Goal: Navigation & Orientation: Find specific page/section

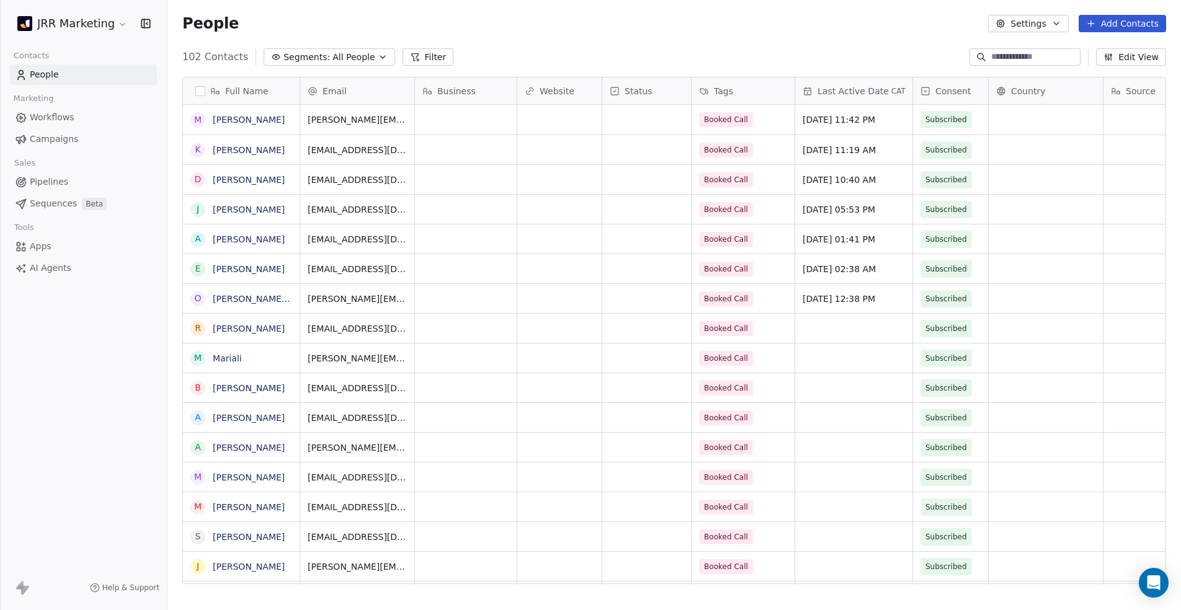
scroll to position [528, 1004]
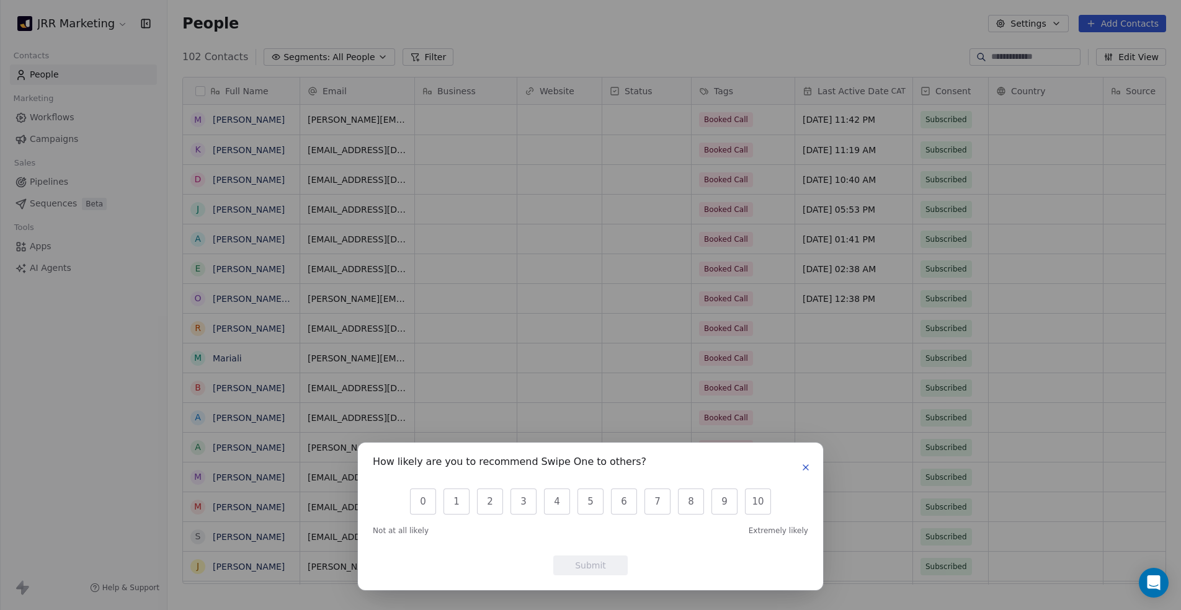
click at [803, 463] on icon "button" at bounding box center [806, 468] width 10 height 10
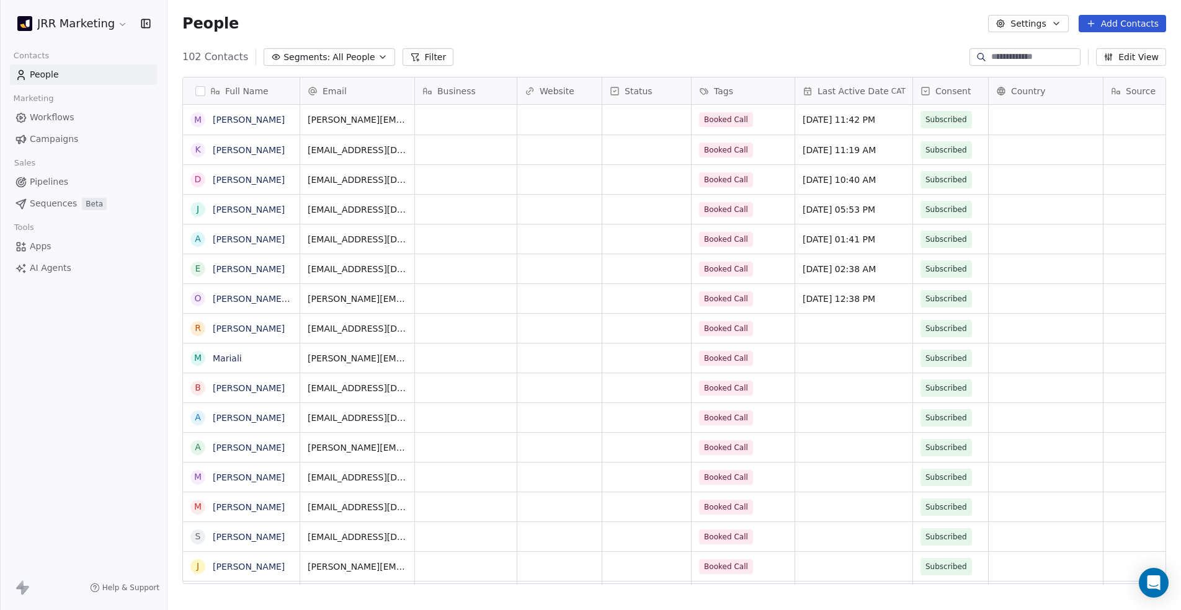
click at [40, 122] on span "Workflows" at bounding box center [52, 117] width 45 height 13
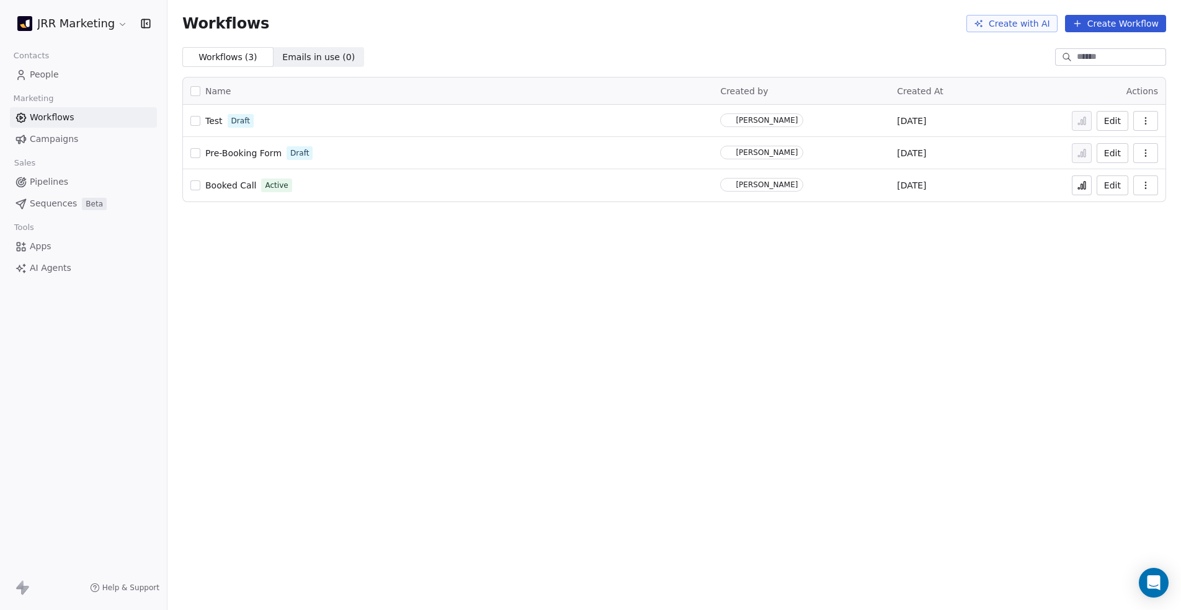
click at [50, 136] on span "Campaigns" at bounding box center [54, 139] width 48 height 13
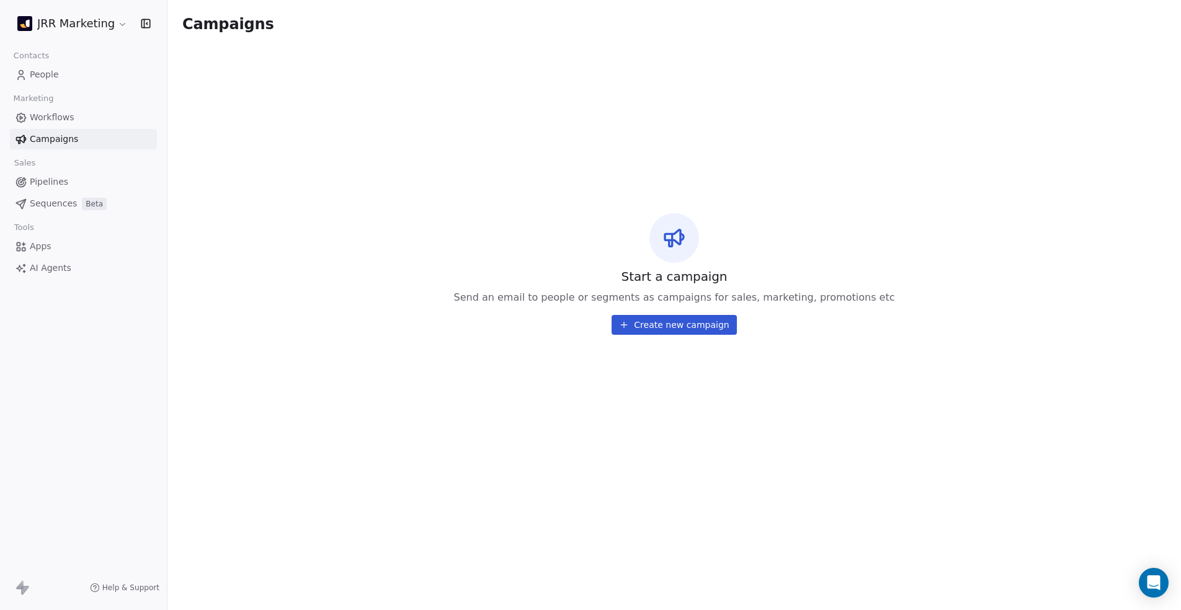
click at [70, 117] on span "Workflows" at bounding box center [52, 117] width 45 height 13
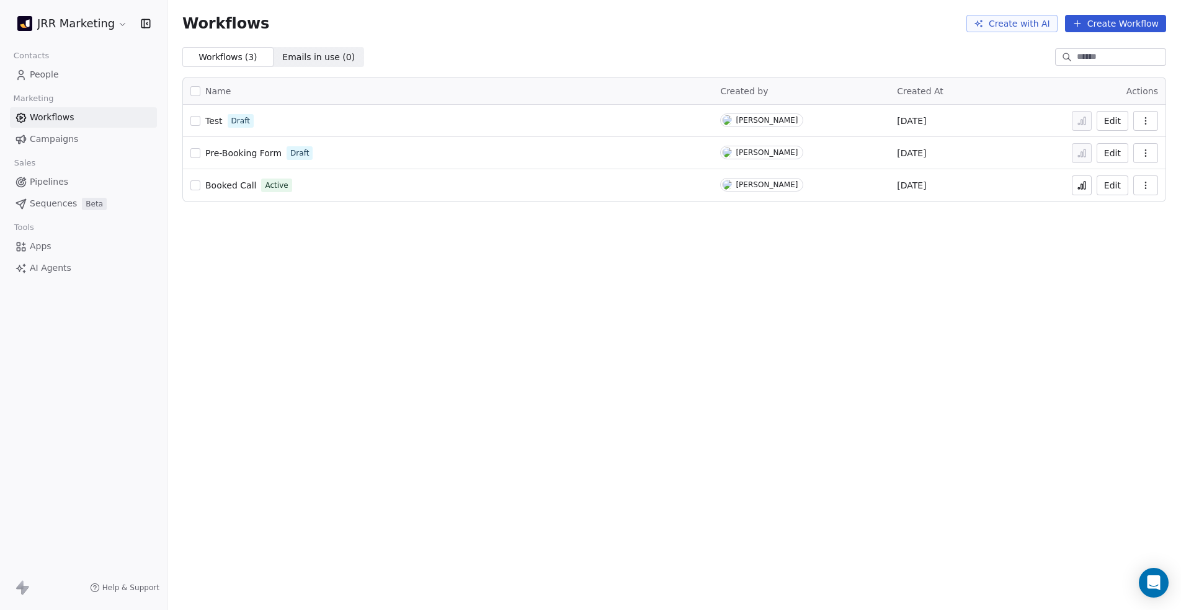
click at [61, 141] on span "Campaigns" at bounding box center [54, 139] width 48 height 13
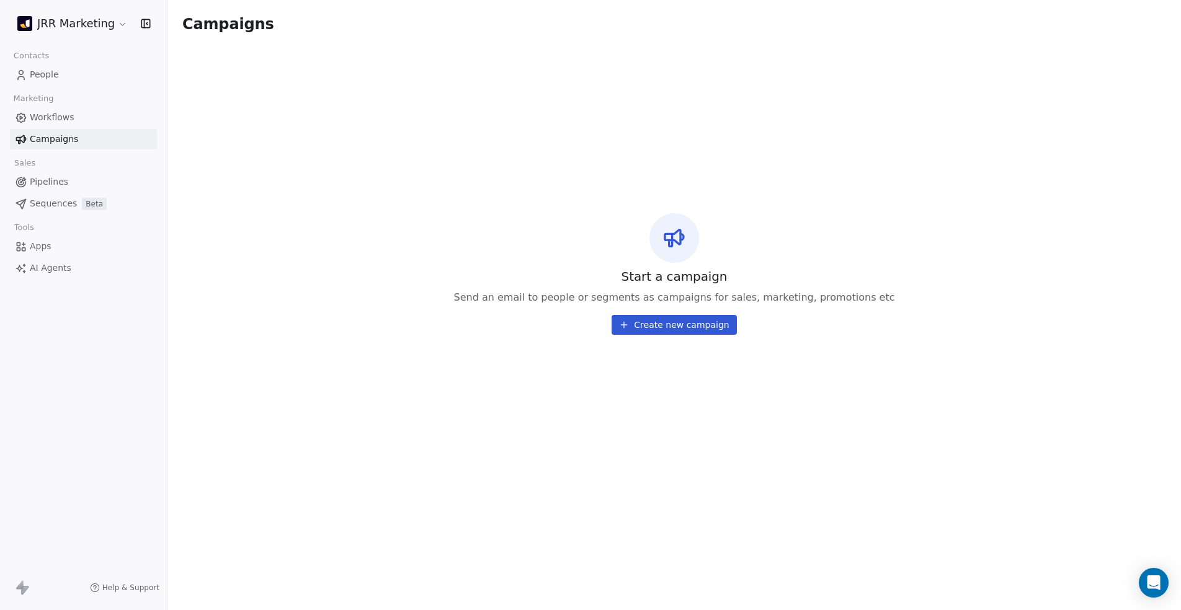
click at [51, 163] on div "Sales" at bounding box center [83, 162] width 147 height 17
click at [51, 178] on span "Pipelines" at bounding box center [49, 182] width 38 height 13
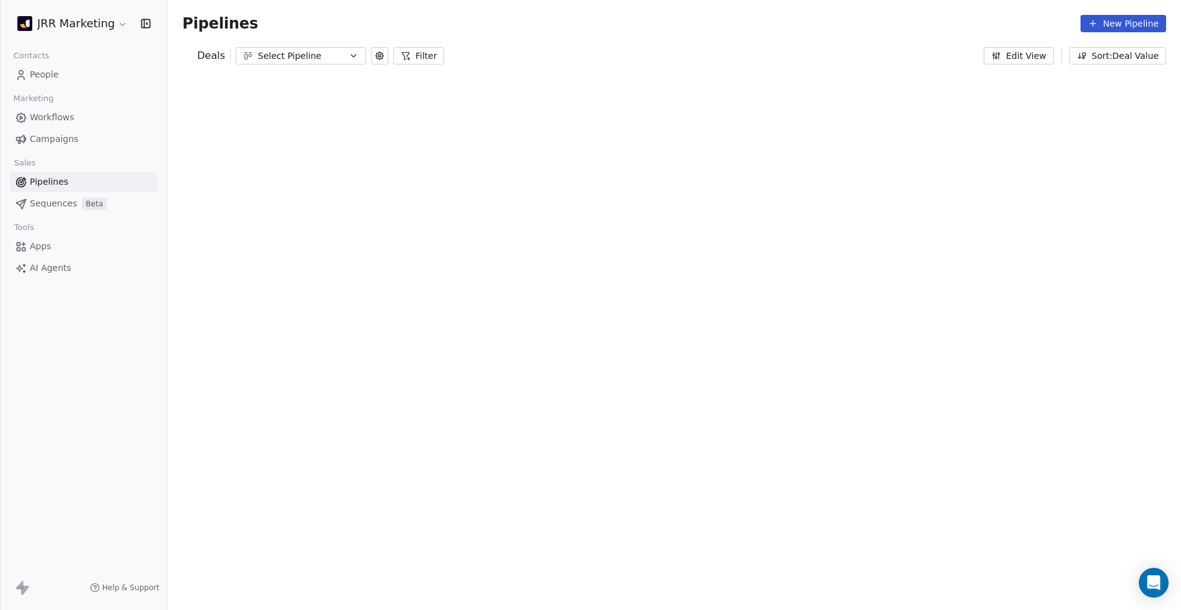
click at [1, 196] on div at bounding box center [0, 305] width 1 height 610
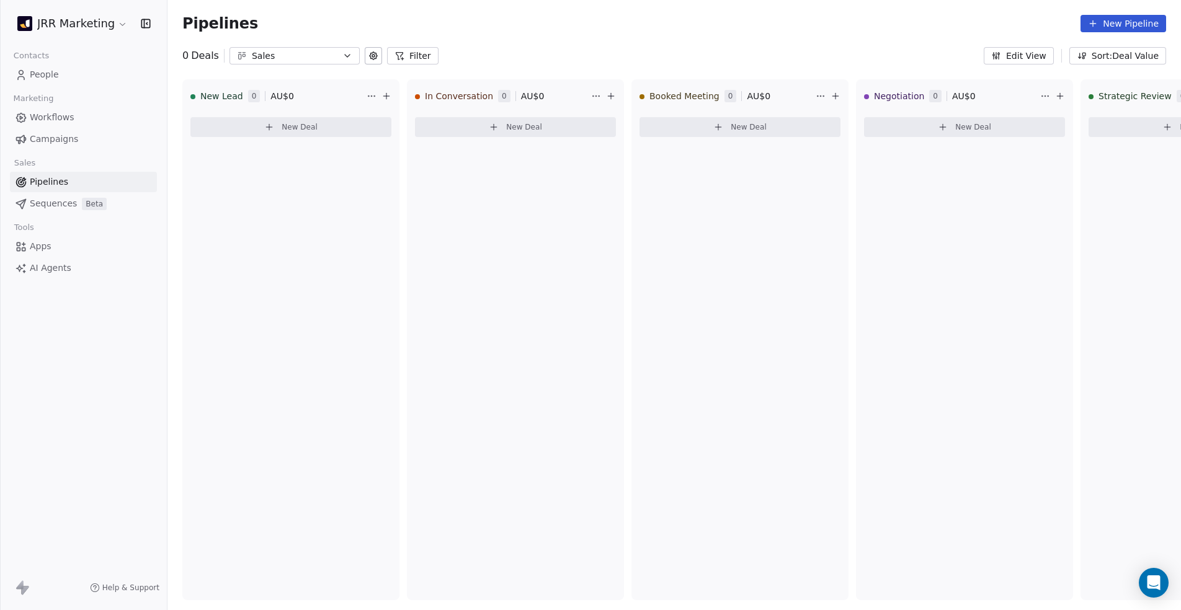
click at [54, 203] on span "Sequences" at bounding box center [53, 203] width 47 height 13
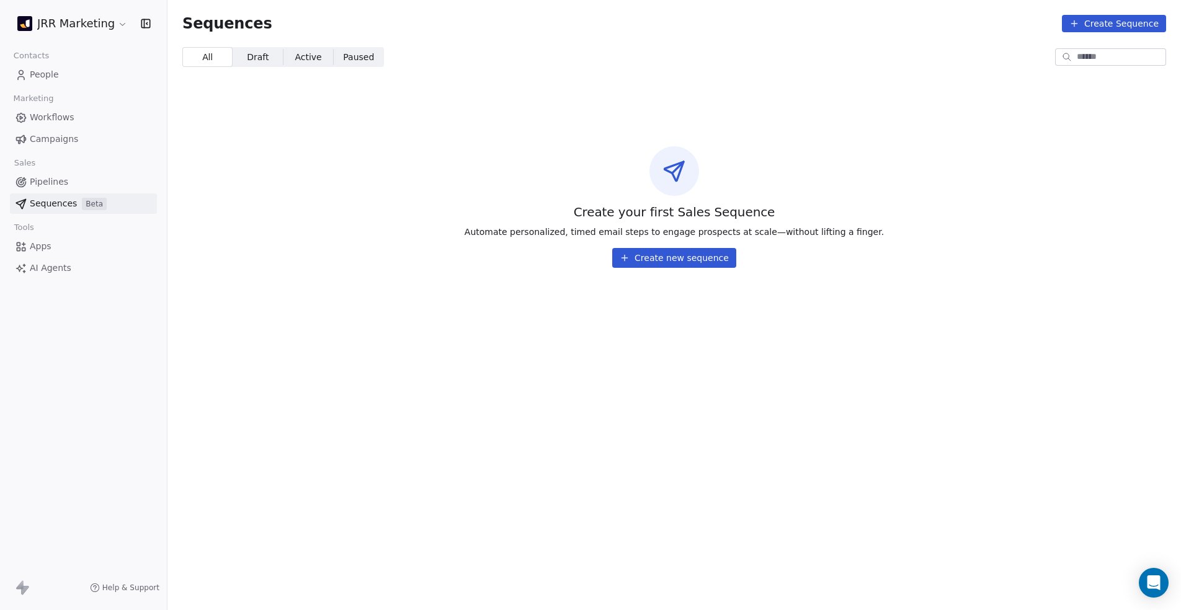
click at [55, 247] on link "Apps" at bounding box center [83, 246] width 147 height 20
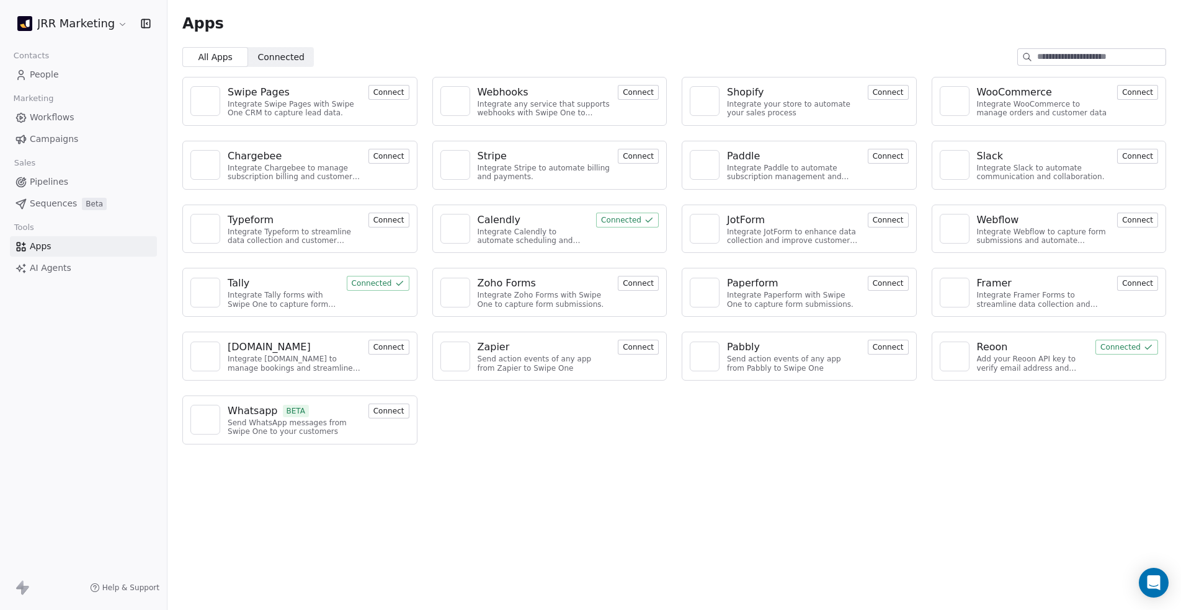
click at [100, 75] on link "People" at bounding box center [83, 75] width 147 height 20
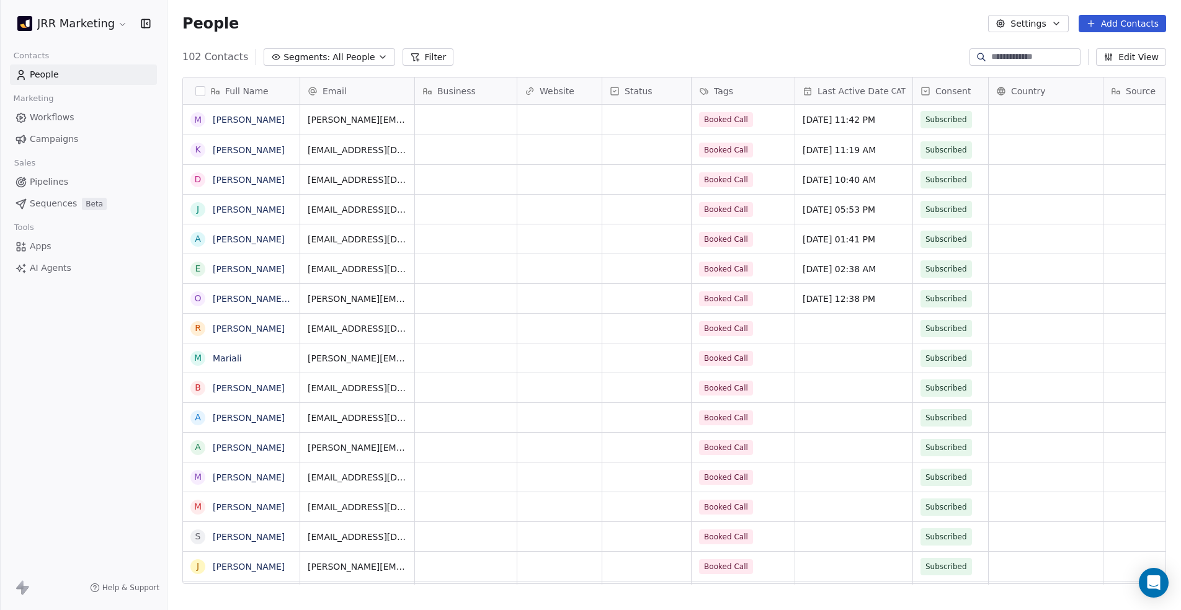
scroll to position [528, 1004]
click at [71, 33] on html "JRR Marketing Contacts People Marketing Workflows Campaigns Sales Pipelines Seq…" at bounding box center [590, 305] width 1181 height 610
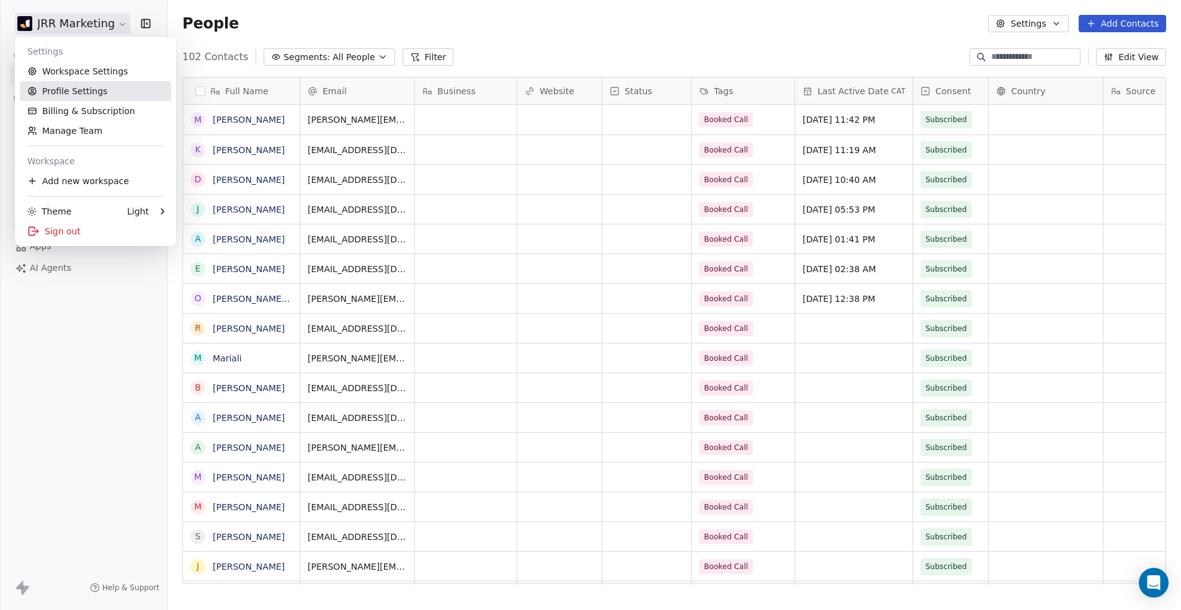
click at [113, 78] on link "Workspace Settings" at bounding box center [95, 71] width 151 height 20
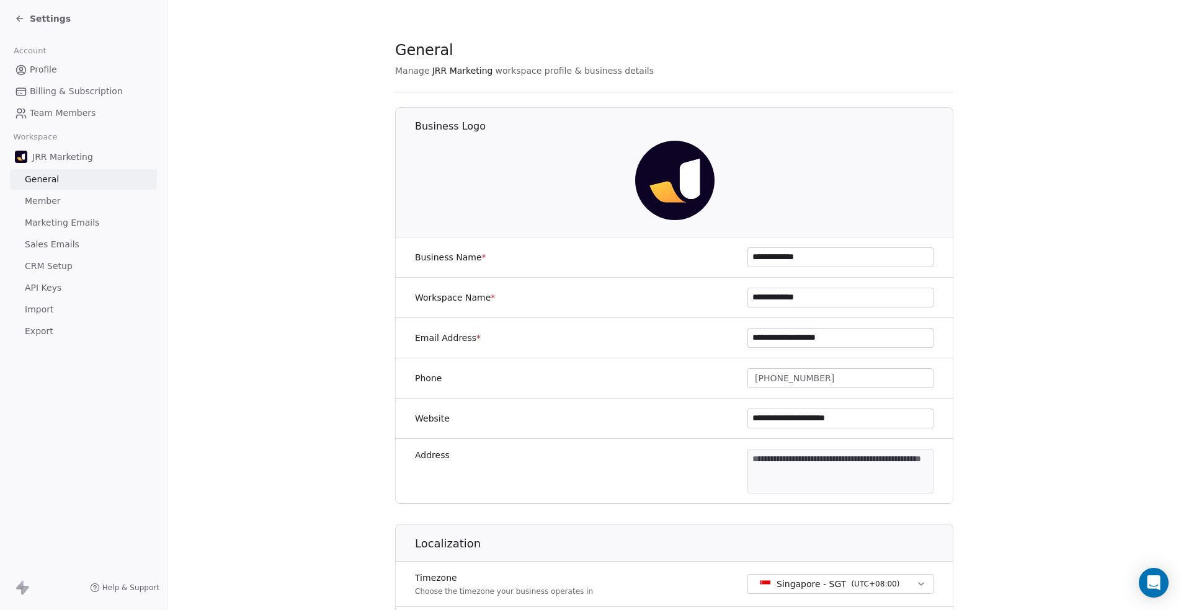
scroll to position [7, 0]
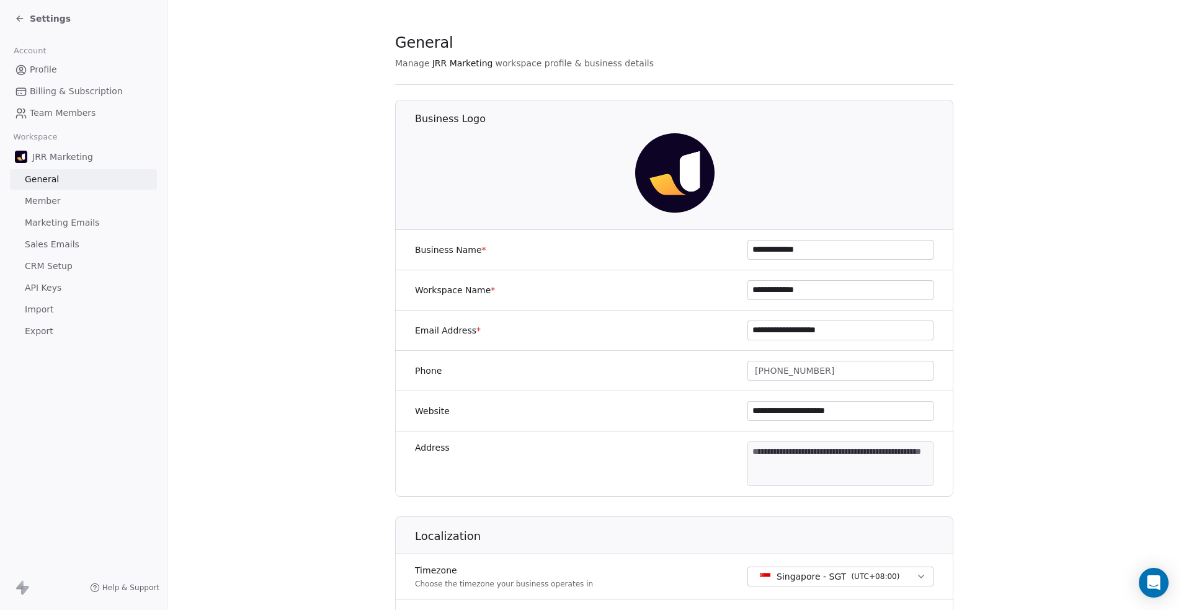
click at [45, 65] on span "Profile" at bounding box center [43, 69] width 27 height 13
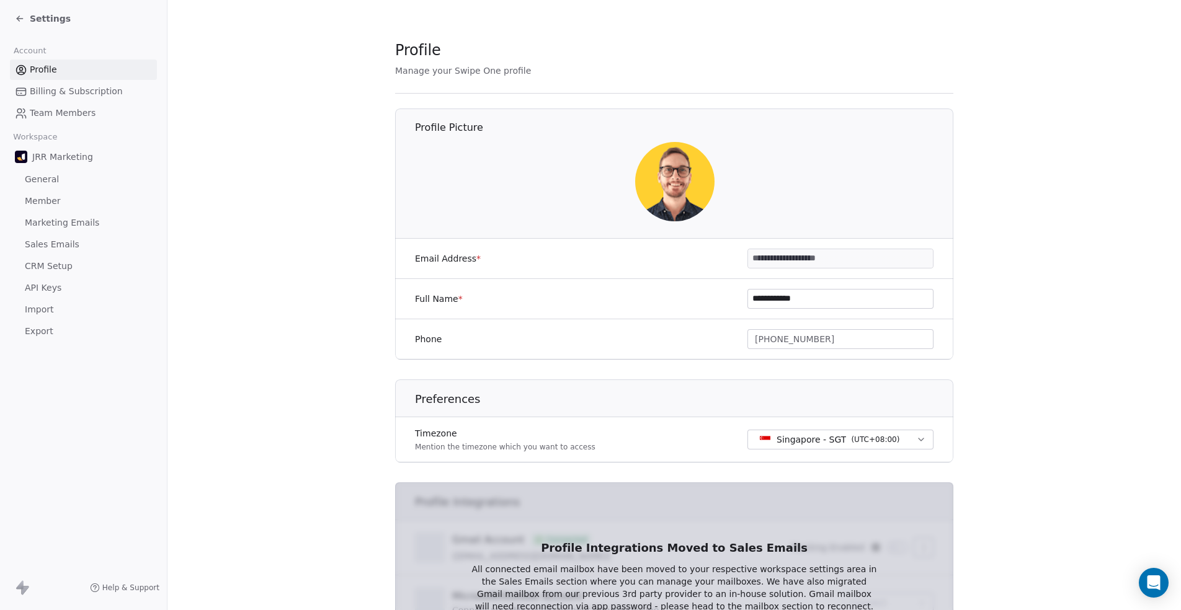
scroll to position [180, 0]
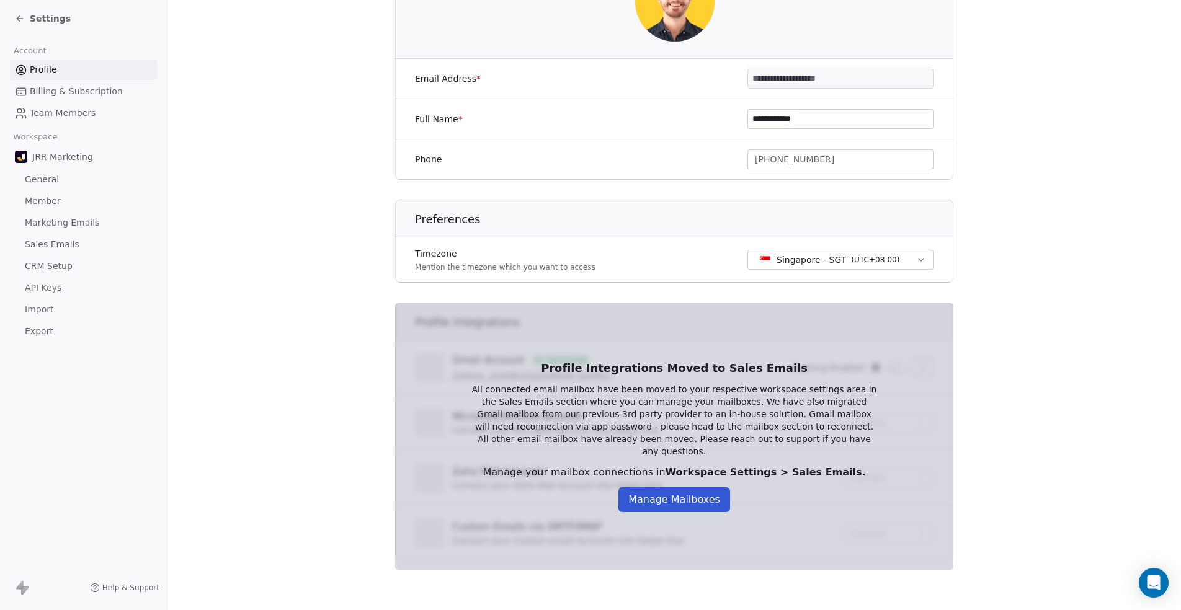
click at [651, 490] on button "Manage Mailboxes" at bounding box center [674, 500] width 112 height 25
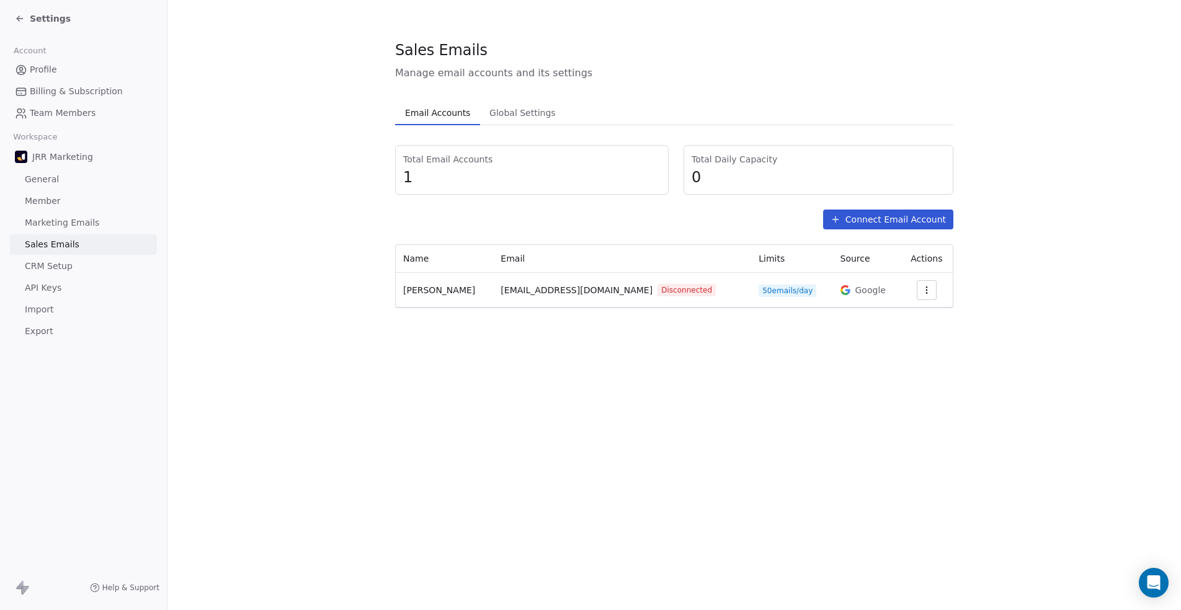
click at [927, 293] on button "button" at bounding box center [927, 290] width 20 height 20
click at [742, 337] on html "Settings Account Profile Billing & Subscription Team Members Workspace JRR Mark…" at bounding box center [590, 305] width 1181 height 610
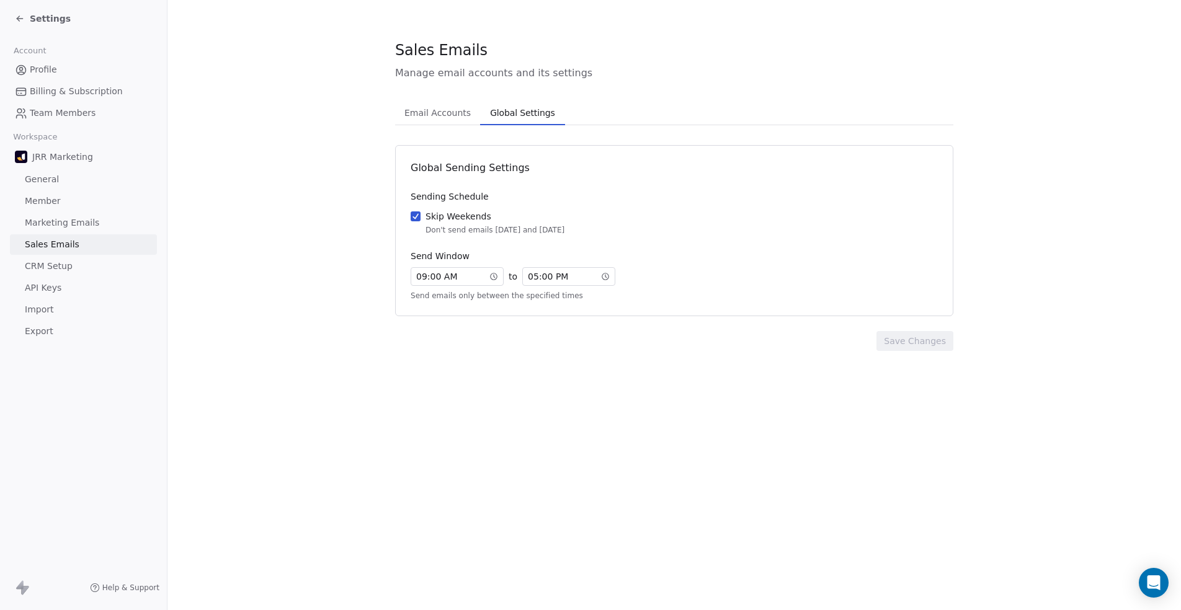
click at [535, 120] on span "Global Settings" at bounding box center [522, 112] width 74 height 17
drag, startPoint x: 460, startPoint y: 112, endPoint x: 591, endPoint y: 138, distance: 133.6
click at [462, 112] on span "Email Accounts" at bounding box center [437, 112] width 76 height 17
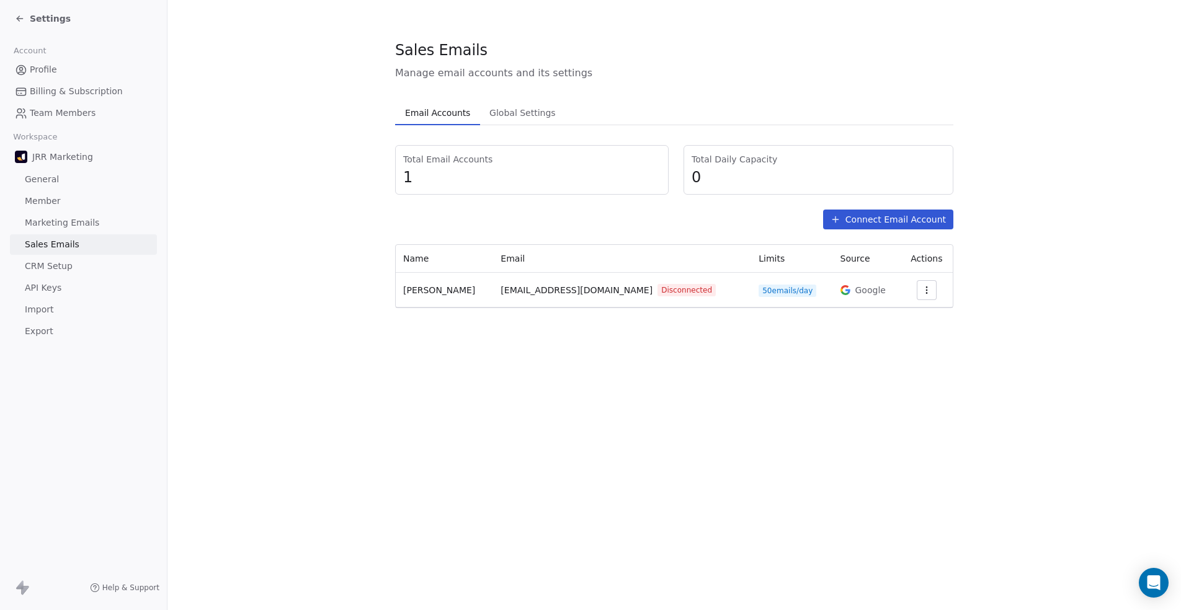
click at [58, 66] on link "Profile" at bounding box center [83, 70] width 147 height 20
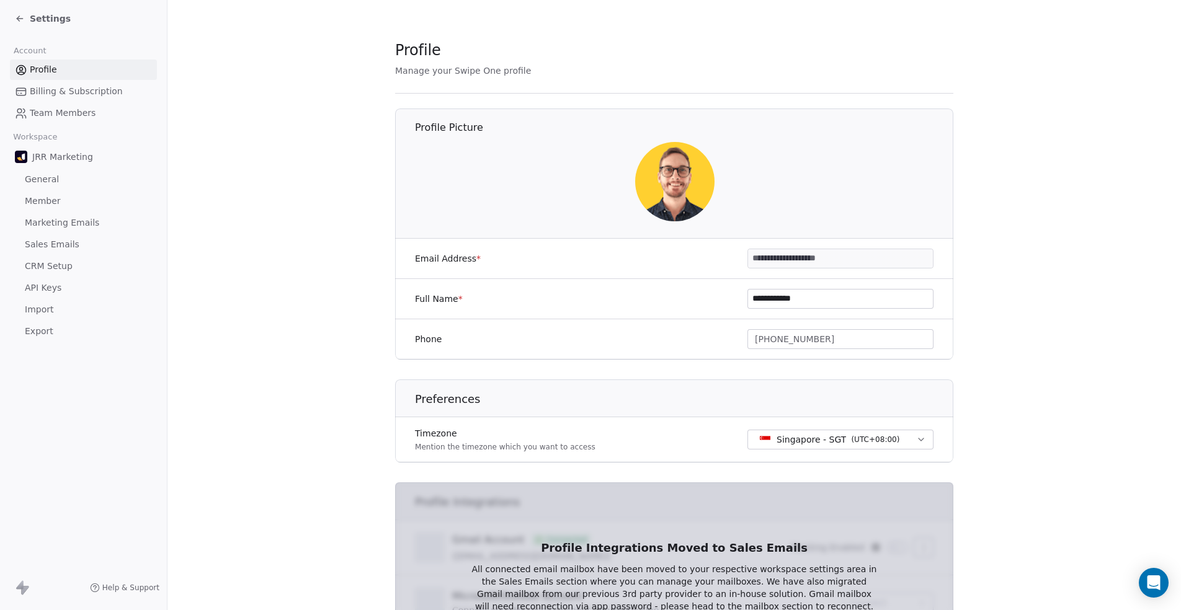
scroll to position [180, 0]
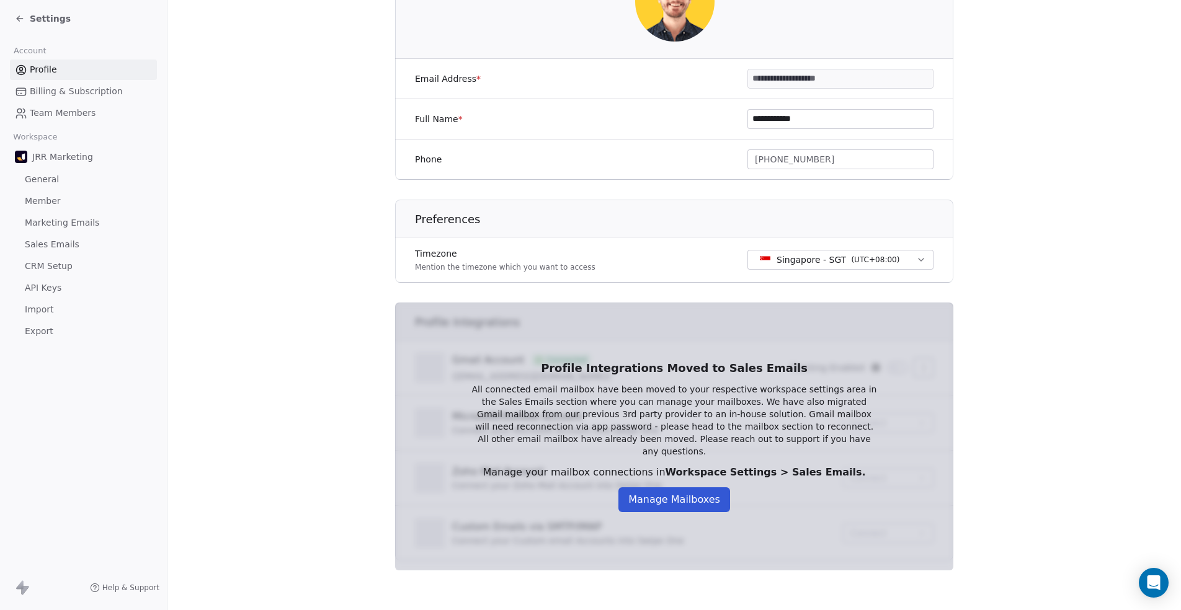
click at [66, 272] on span "CRM Setup" at bounding box center [49, 266] width 48 height 13
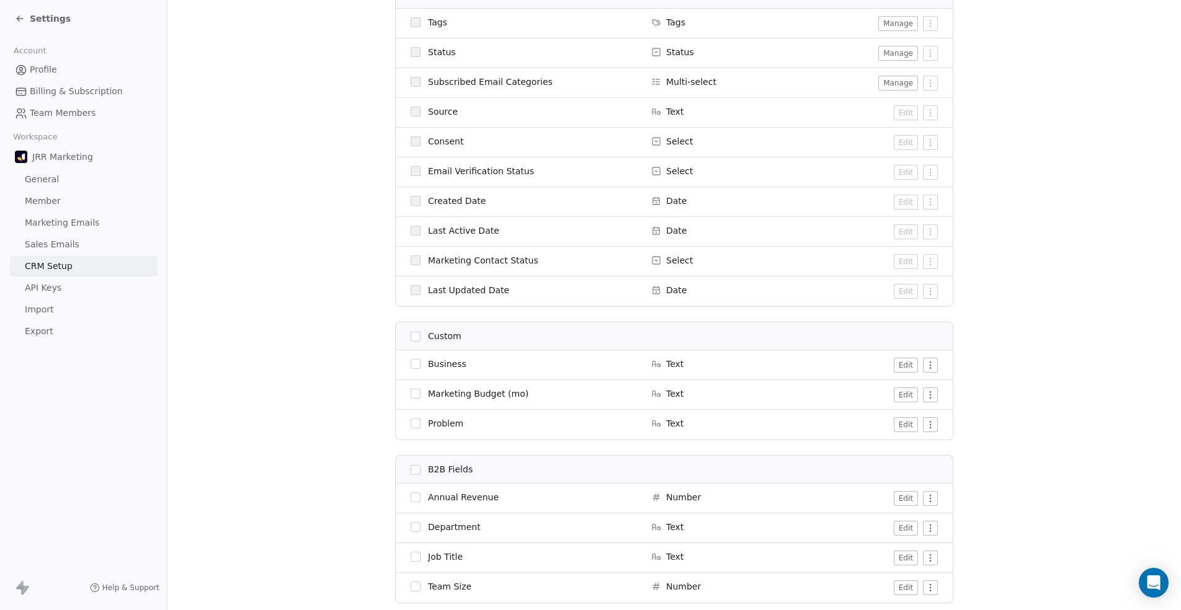
scroll to position [574, 0]
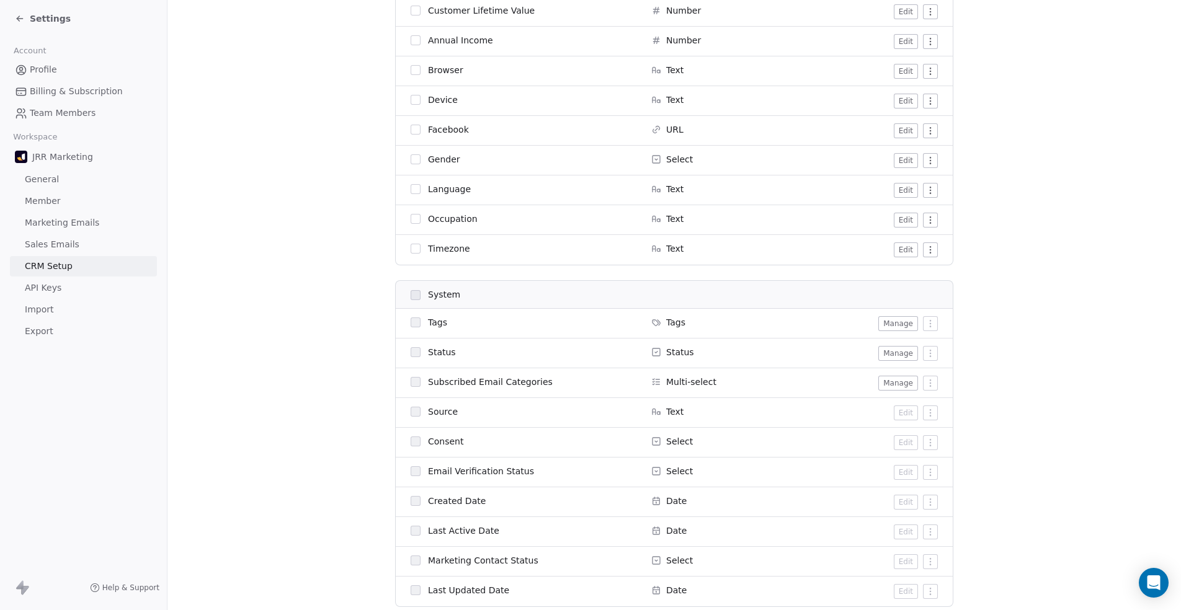
click at [909, 323] on button "Manage" at bounding box center [898, 323] width 40 height 15
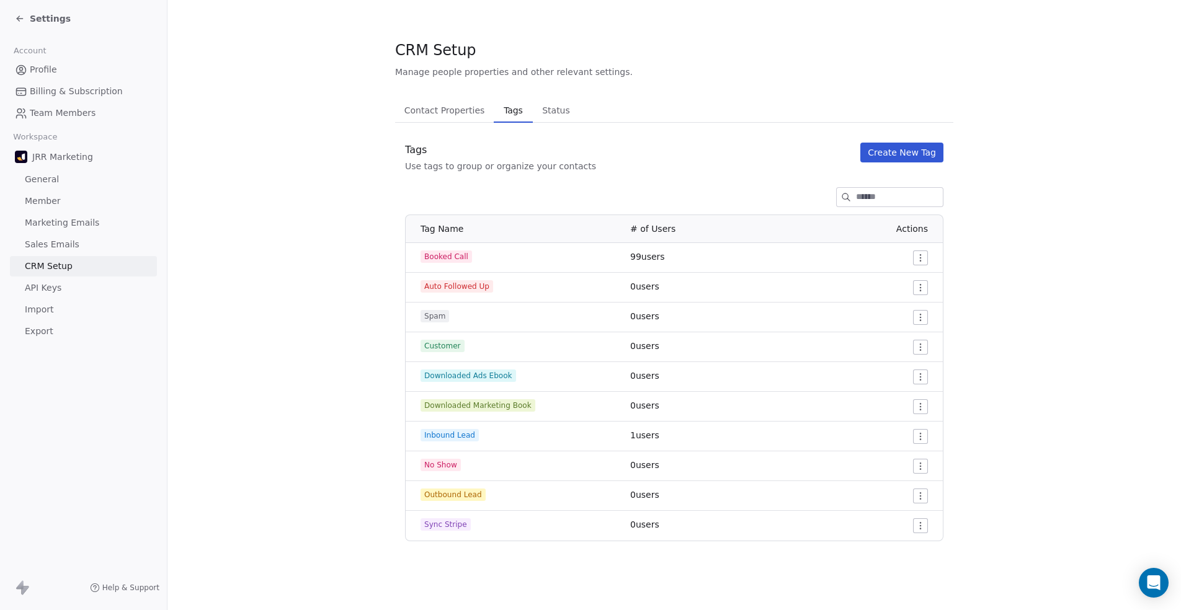
click at [51, 12] on span "Settings" at bounding box center [50, 18] width 41 height 12
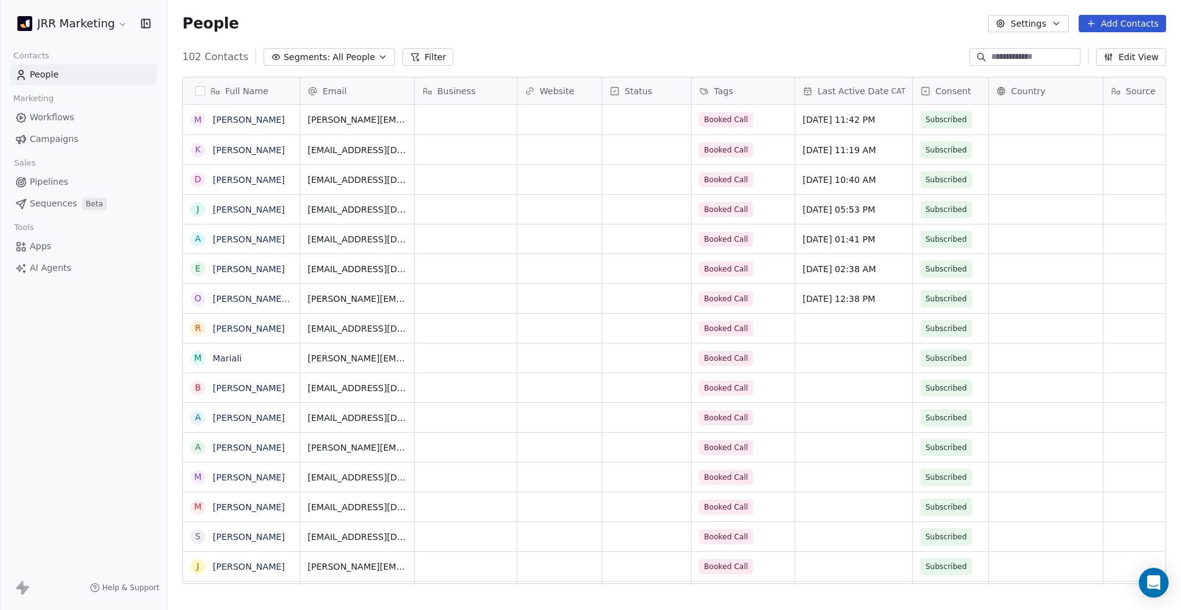
scroll to position [528, 1004]
click at [362, 53] on span "All People" at bounding box center [353, 57] width 42 height 13
click at [464, 52] on html "JRR Marketing Contacts People Marketing Workflows Campaigns Sales Pipelines Seq…" at bounding box center [590, 305] width 1181 height 610
click at [434, 50] on button "Filter" at bounding box center [428, 56] width 51 height 17
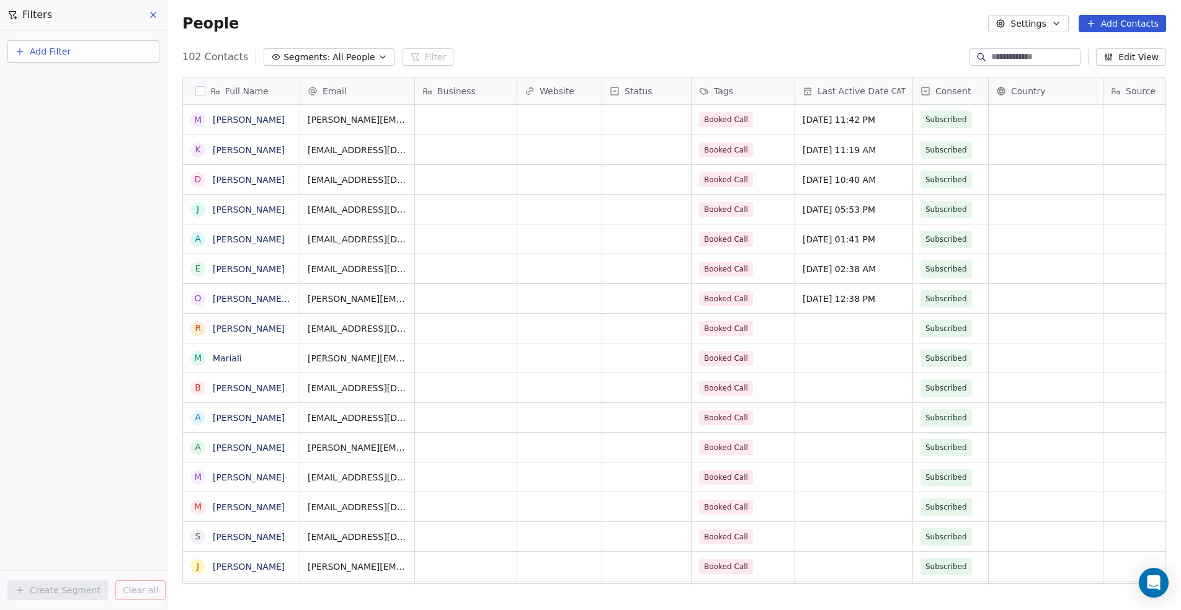
drag, startPoint x: 354, startPoint y: 55, endPoint x: 474, endPoint y: 41, distance: 120.5
click at [354, 54] on span "All People" at bounding box center [353, 57] width 42 height 13
drag, startPoint x: 695, startPoint y: 13, endPoint x: 862, endPoint y: 69, distance: 176.1
click at [695, 13] on html "JRR Marketing Contacts People Marketing Workflows Campaigns Sales Pipelines Seq…" at bounding box center [590, 305] width 1181 height 610
click at [1130, 57] on button "Edit View" at bounding box center [1131, 56] width 70 height 17
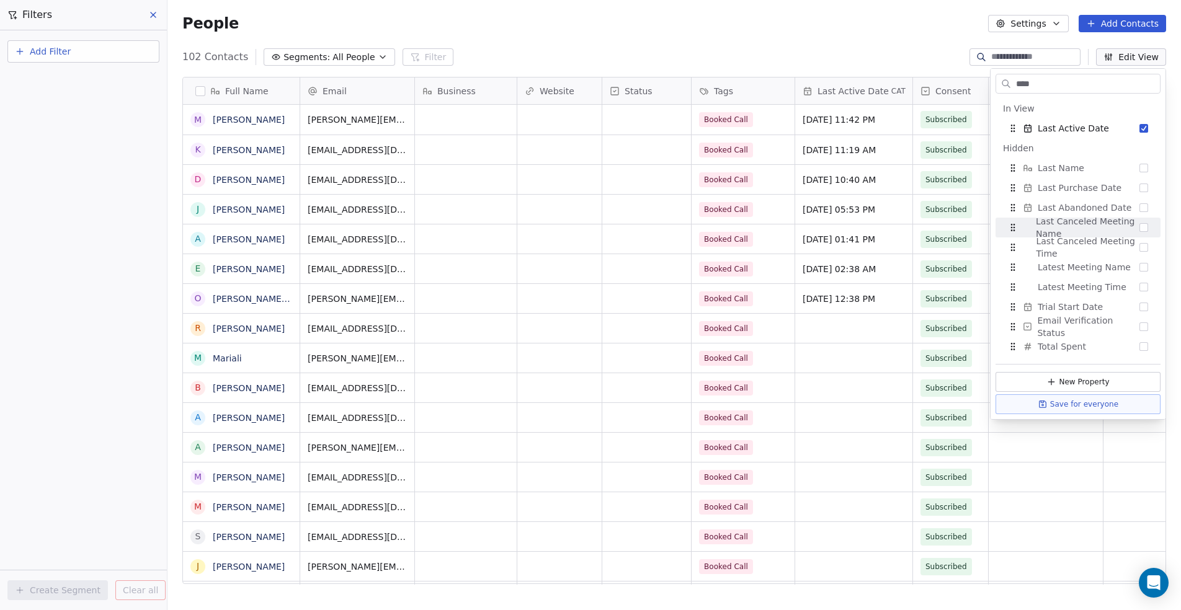
type input "****"
click at [917, 53] on div "102 Contacts Segments: All People Filter Edit View" at bounding box center [674, 57] width 1014 height 20
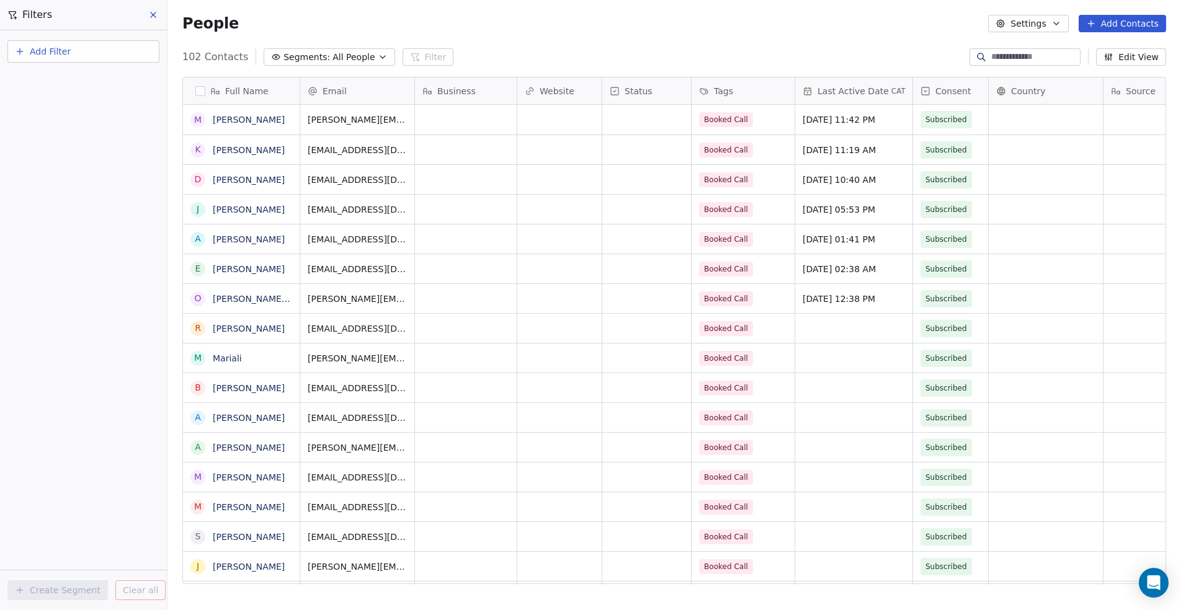
scroll to position [0, 207]
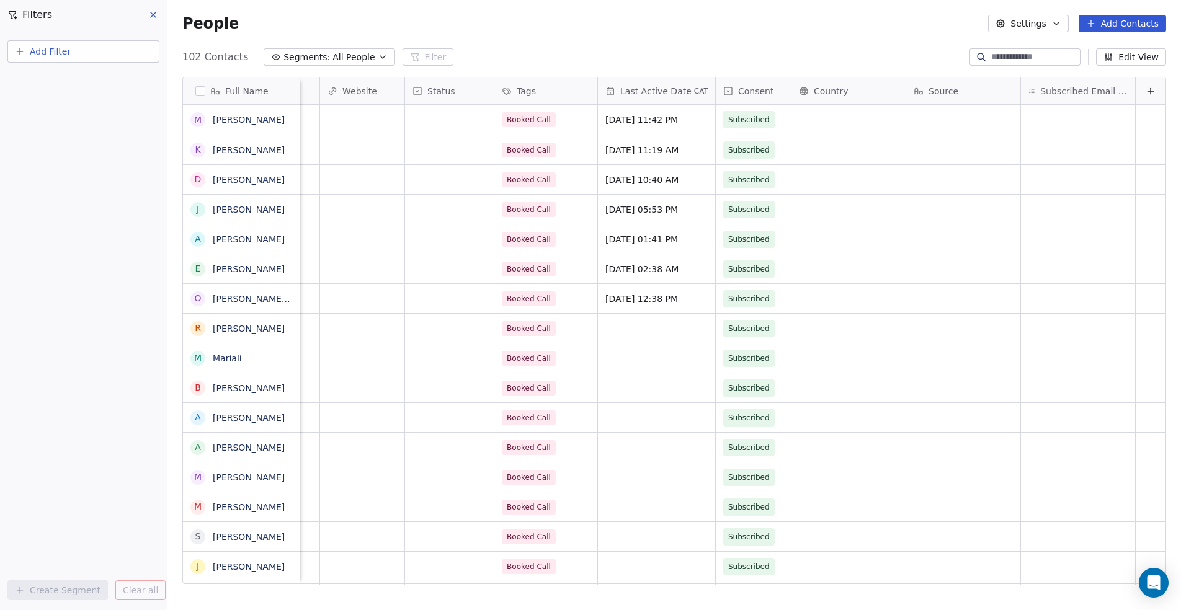
click at [1146, 92] on icon at bounding box center [1151, 91] width 10 height 10
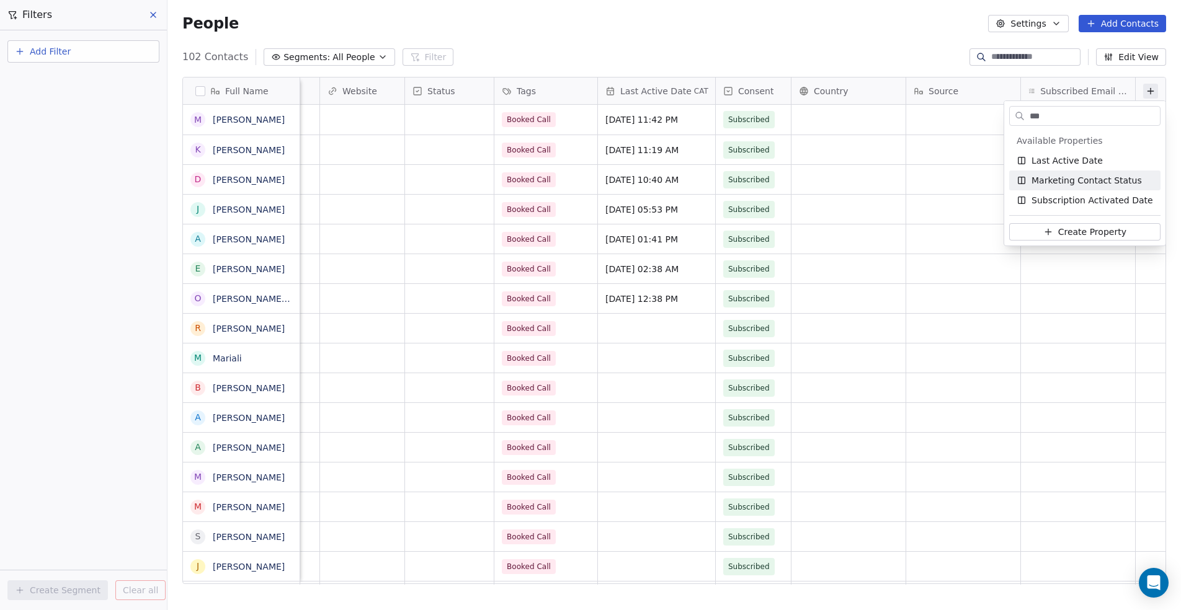
type input "***"
click at [1056, 167] on div "Last Active Date" at bounding box center [1084, 161] width 151 height 20
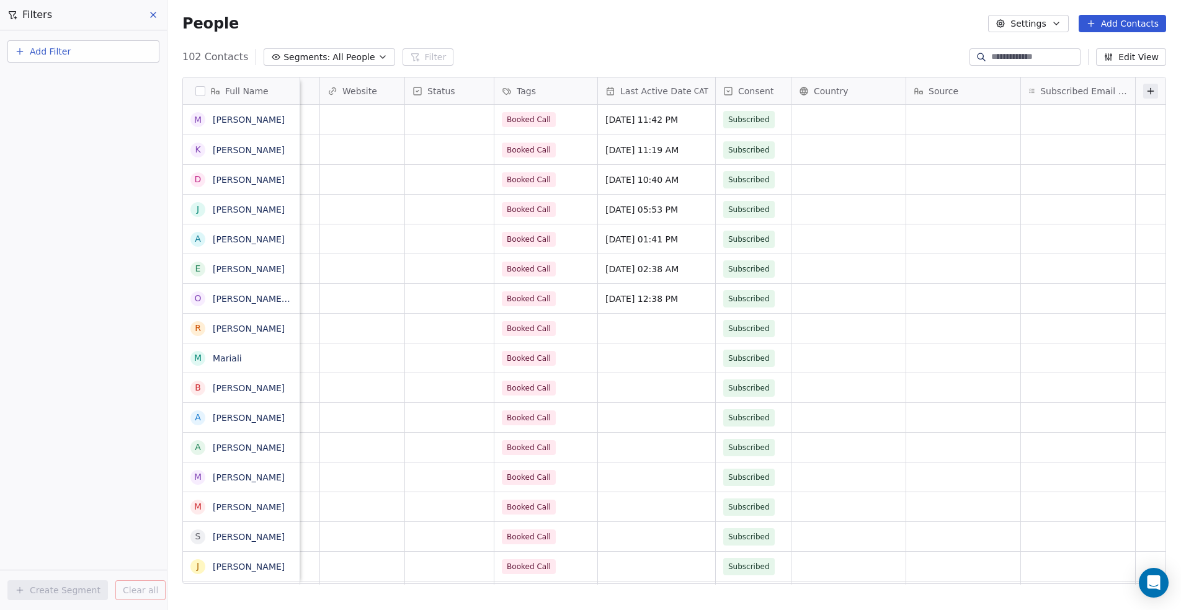
scroll to position [0, 0]
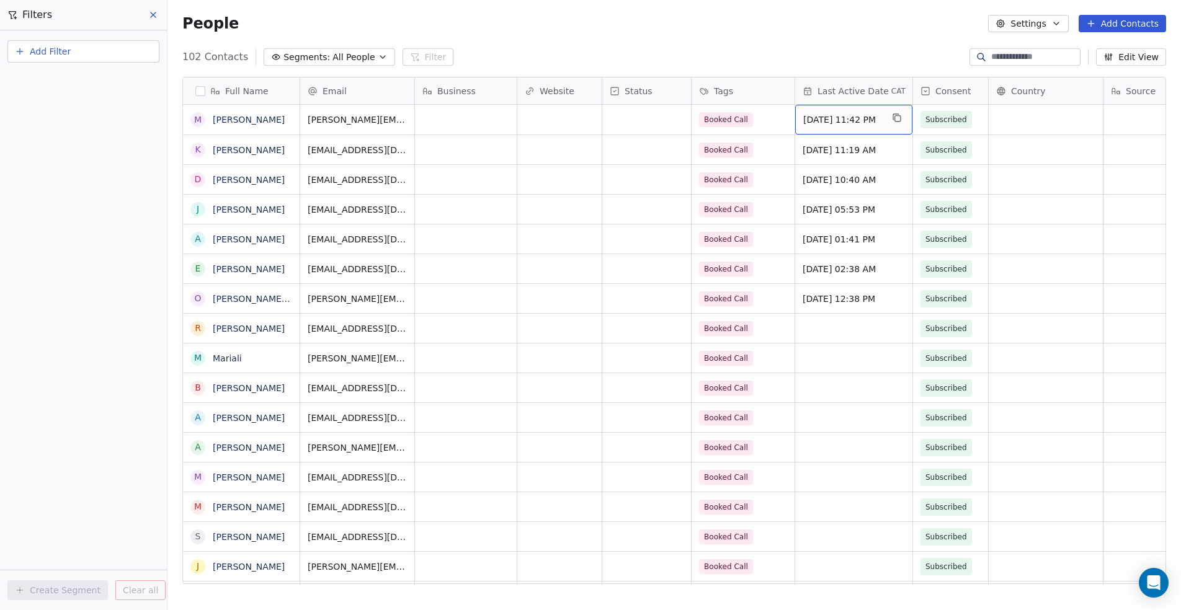
click at [878, 95] on span "Last Active Date" at bounding box center [853, 91] width 71 height 12
click at [860, 47] on html "JRR Marketing Contacts People Marketing Workflows Campaigns Sales Pipelines Seq…" at bounding box center [590, 305] width 1181 height 610
click at [352, 65] on button "Segments: All People" at bounding box center [329, 56] width 131 height 17
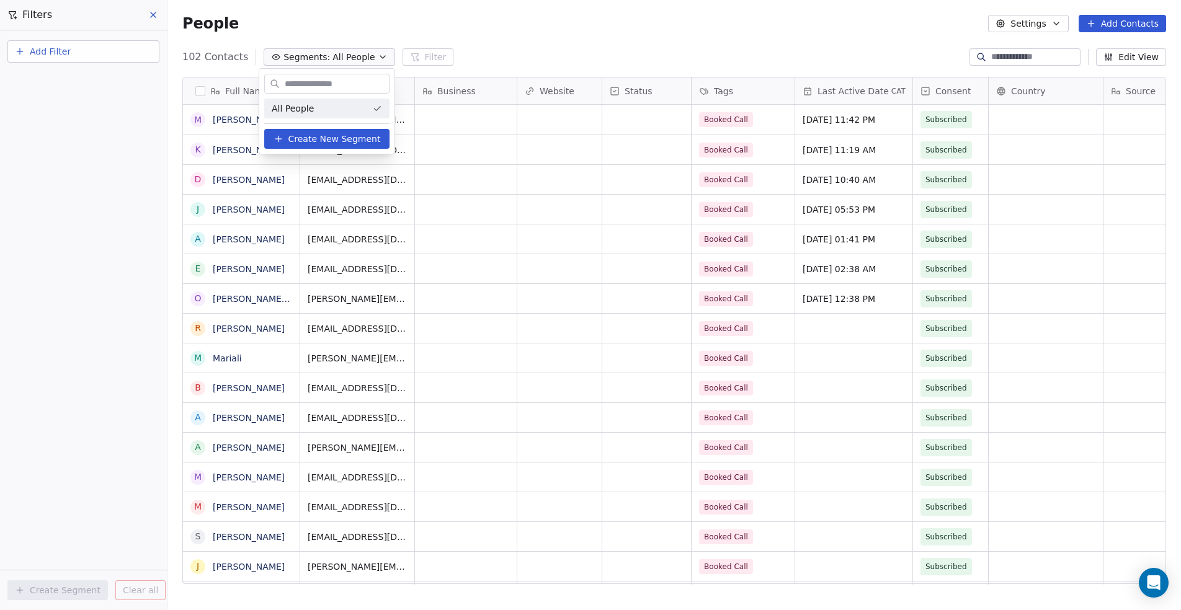
click at [546, 42] on html "JRR Marketing Contacts People Marketing Workflows Campaigns Sales Pipelines Seq…" at bounding box center [590, 305] width 1181 height 610
click at [441, 55] on div "102 Contacts Segments: All People Filter Edit View" at bounding box center [674, 57] width 1014 height 20
click at [649, 34] on div "People Settings Add Contacts" at bounding box center [674, 23] width 1014 height 47
click at [1146, 58] on button "Edit View" at bounding box center [1131, 56] width 70 height 17
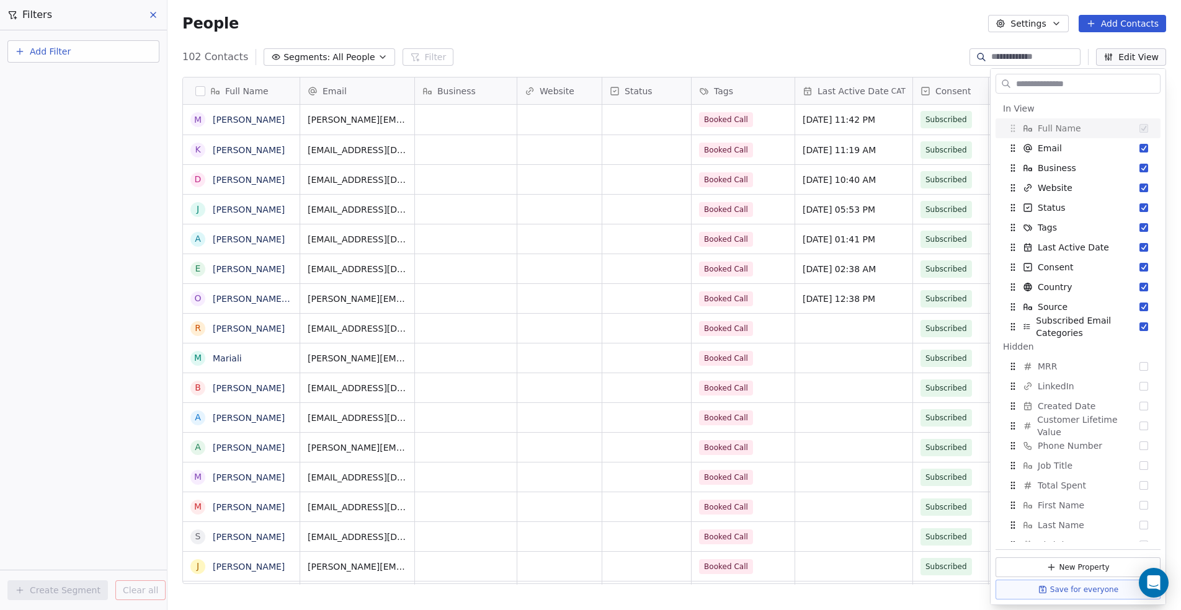
click at [911, 42] on div "People Settings Add Contacts" at bounding box center [674, 23] width 1014 height 47
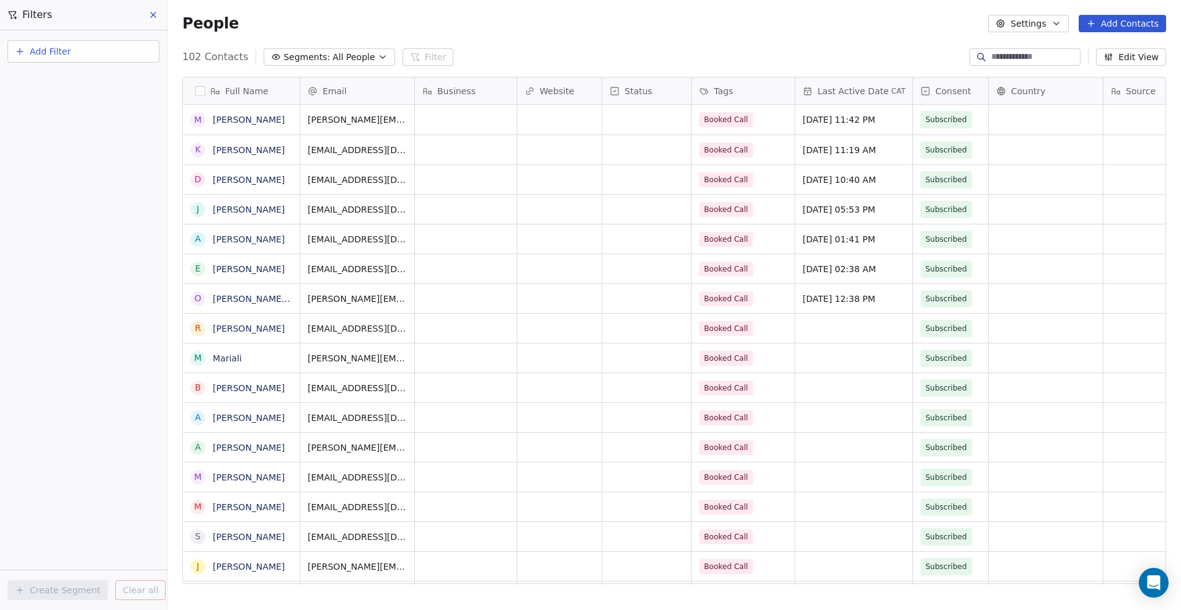
click at [397, 66] on div "102 Contacts Segments: All People Filter Edit View" at bounding box center [674, 57] width 1014 height 20
click at [630, 45] on div "People Settings Add Contacts" at bounding box center [674, 23] width 1014 height 47
